Goal: Task Accomplishment & Management: Use online tool/utility

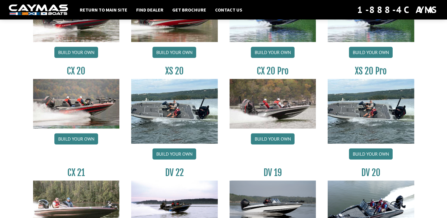
scroll to position [561, 0]
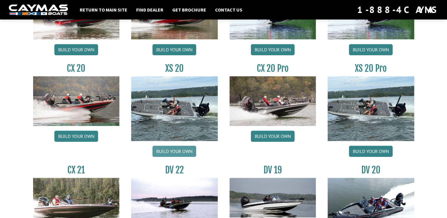
click at [169, 151] on link "Build your own" at bounding box center [174, 151] width 44 height 11
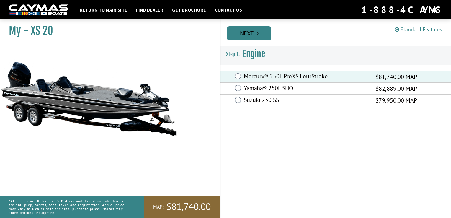
click at [252, 33] on link "Next" at bounding box center [249, 33] width 44 height 14
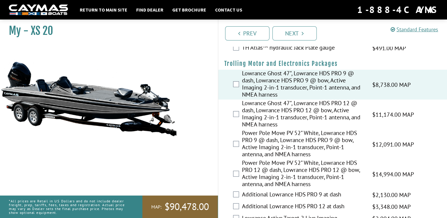
scroll to position [89, 0]
